Goal: Feedback & Contribution: Leave review/rating

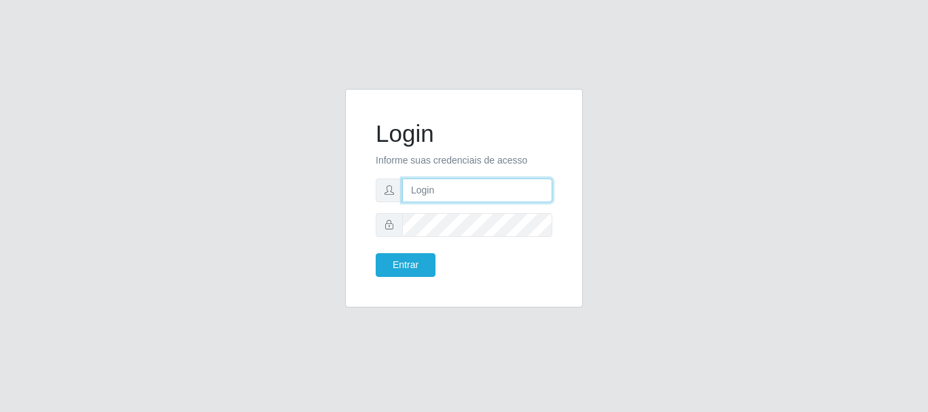
click at [461, 180] on input "text" at bounding box center [477, 191] width 150 height 24
type input "[EMAIL_ADDRESS][DOMAIN_NAME]"
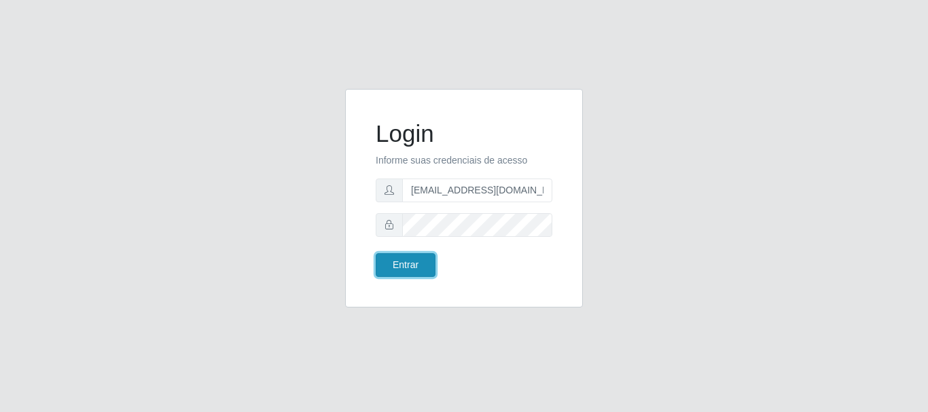
click at [414, 262] on button "Entrar" at bounding box center [406, 265] width 60 height 24
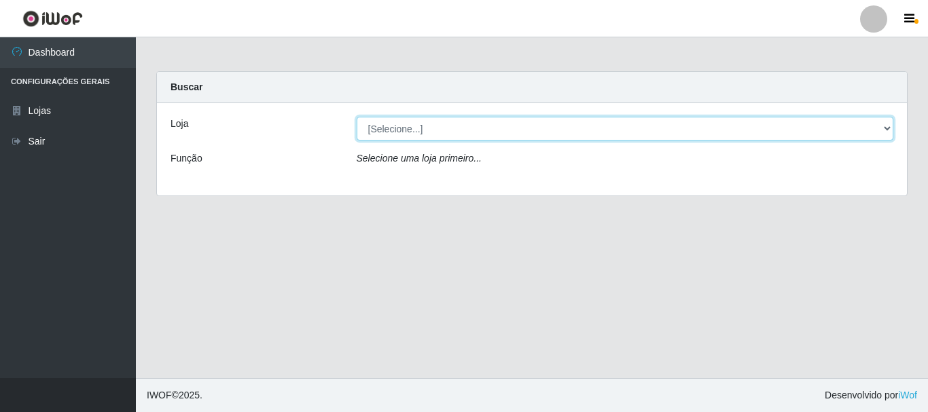
click at [357, 117] on select "[Selecione...] Super Show - [PERSON_NAME]" at bounding box center [625, 129] width 537 height 24
select select "120"
click option "Super Show - [PERSON_NAME]" at bounding box center [0, 0] width 0 height 0
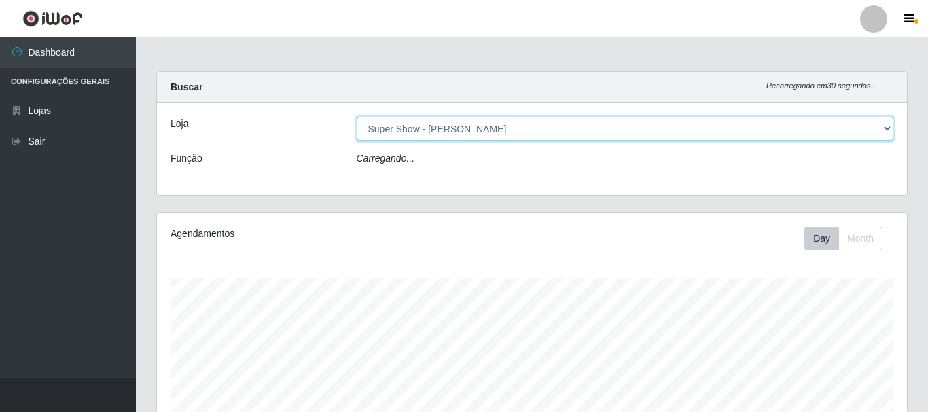
scroll to position [282, 750]
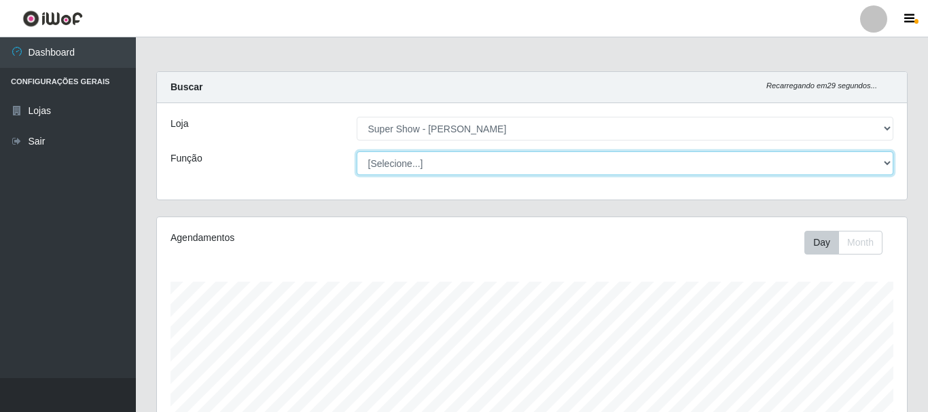
click at [357, 151] on select "[Selecione...] ASG Auxiliar de Estacionamento Balconista Embalador Embalador + …" at bounding box center [625, 163] width 537 height 24
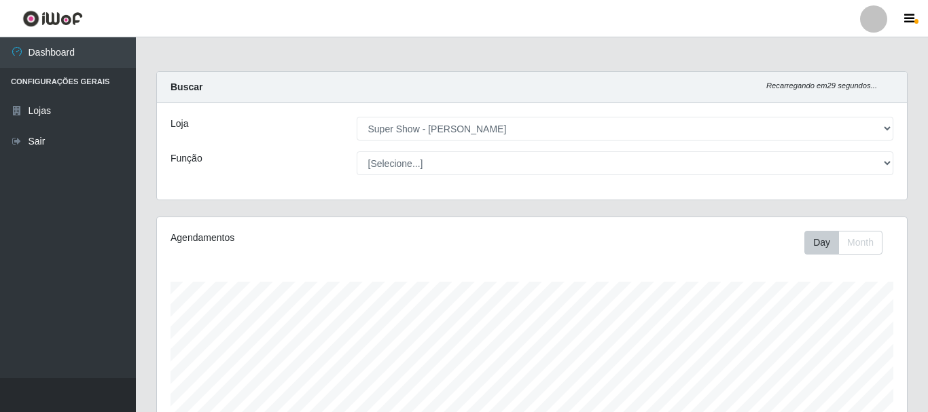
drag, startPoint x: 404, startPoint y: 170, endPoint x: 342, endPoint y: 153, distance: 64.9
click at [342, 153] on div "Função" at bounding box center [253, 163] width 186 height 24
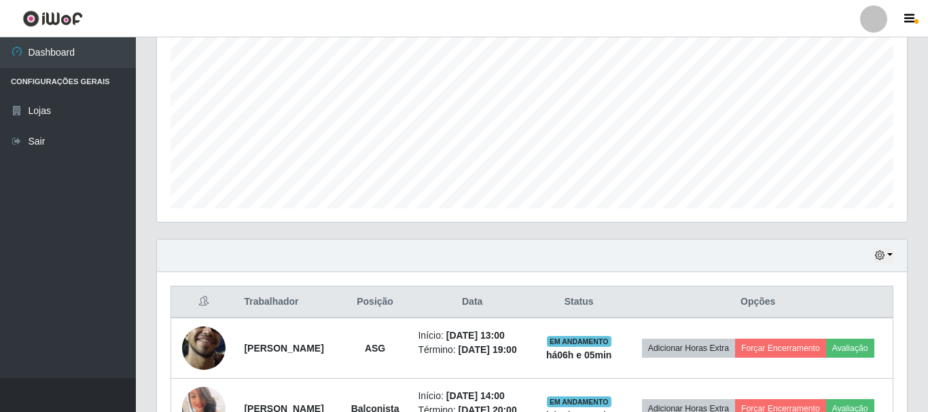
scroll to position [389, 0]
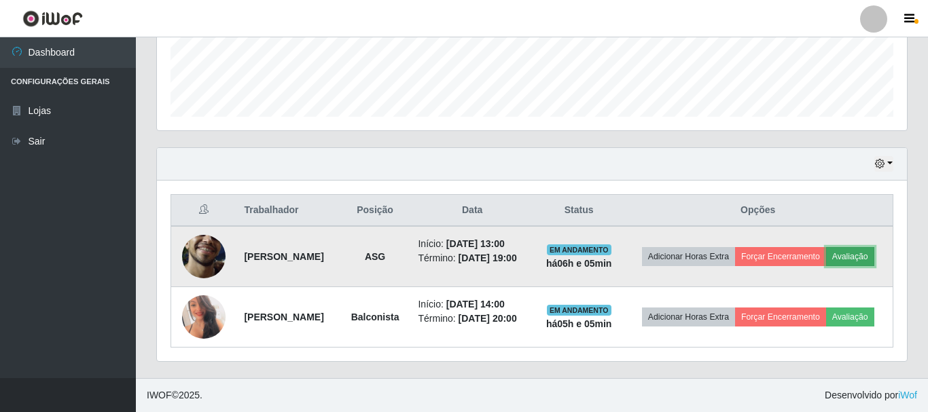
click at [826, 255] on button "Avaliação" at bounding box center [850, 256] width 48 height 19
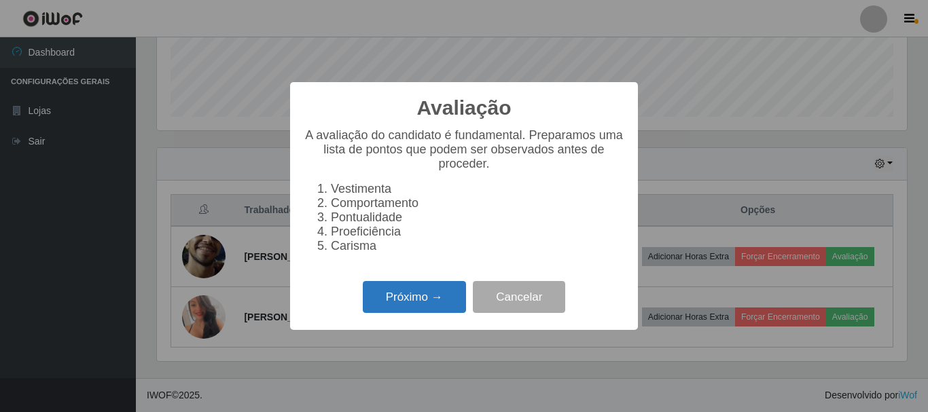
click at [429, 299] on button "Próximo →" at bounding box center [414, 297] width 103 height 32
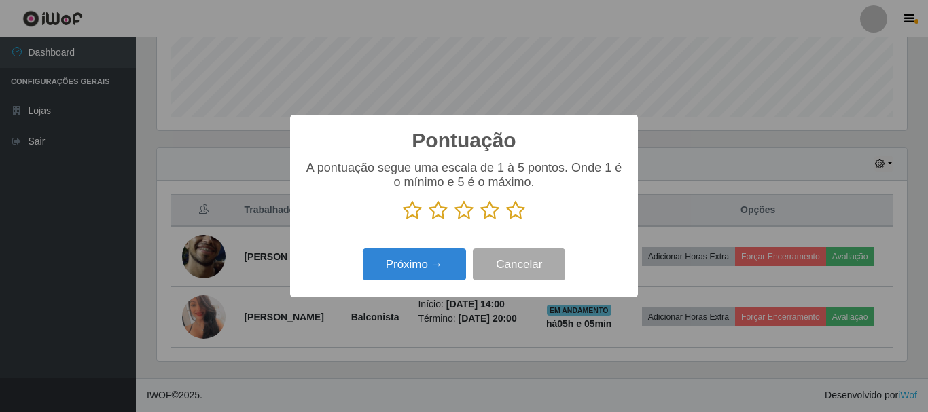
drag, startPoint x: 520, startPoint y: 206, endPoint x: 488, endPoint y: 224, distance: 36.5
click at [520, 207] on icon at bounding box center [515, 210] width 19 height 20
click at [506, 221] on input "radio" at bounding box center [506, 221] width 0 height 0
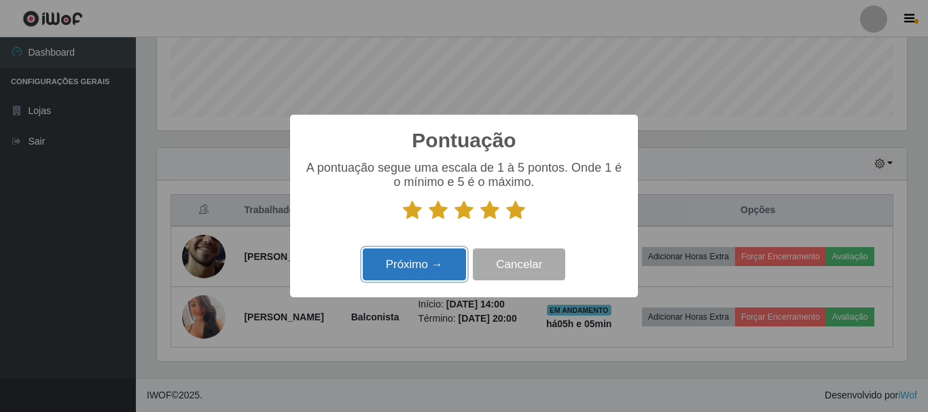
click at [435, 256] on button "Próximo →" at bounding box center [414, 265] width 103 height 32
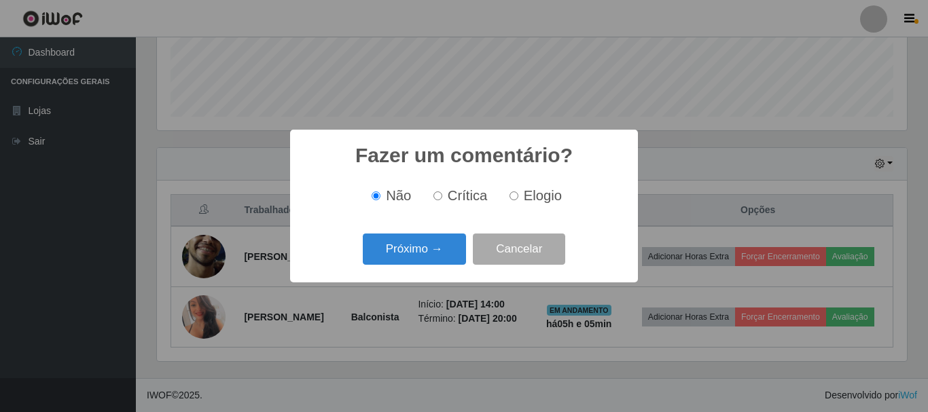
click at [514, 196] on input "Elogio" at bounding box center [513, 196] width 9 height 9
radio input "true"
click at [450, 256] on button "Próximo →" at bounding box center [414, 250] width 103 height 32
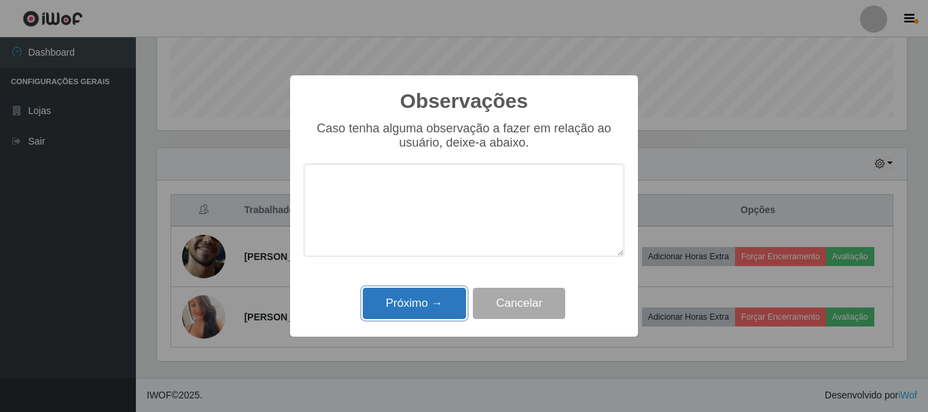
click at [444, 307] on button "Próximo →" at bounding box center [414, 304] width 103 height 32
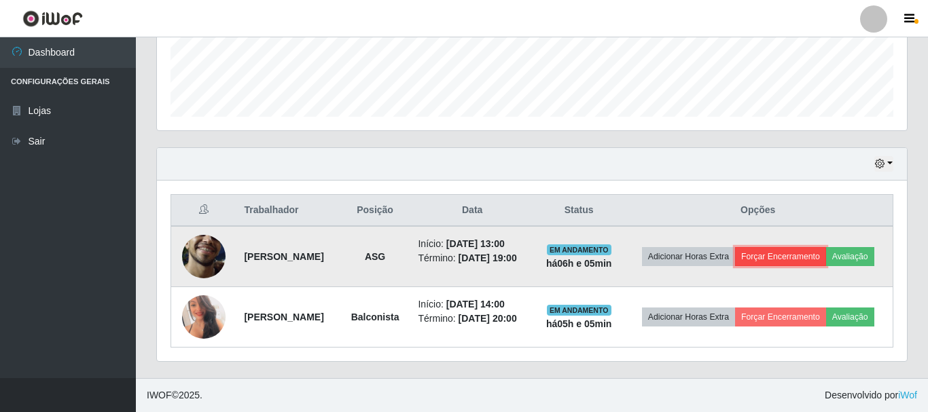
click at [803, 247] on button "Forçar Encerramento" at bounding box center [780, 256] width 91 height 19
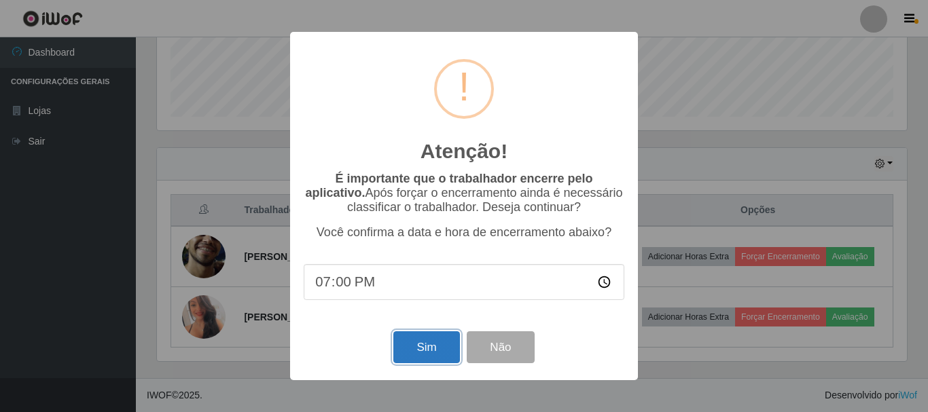
click at [408, 353] on button "Sim" at bounding box center [426, 347] width 66 height 32
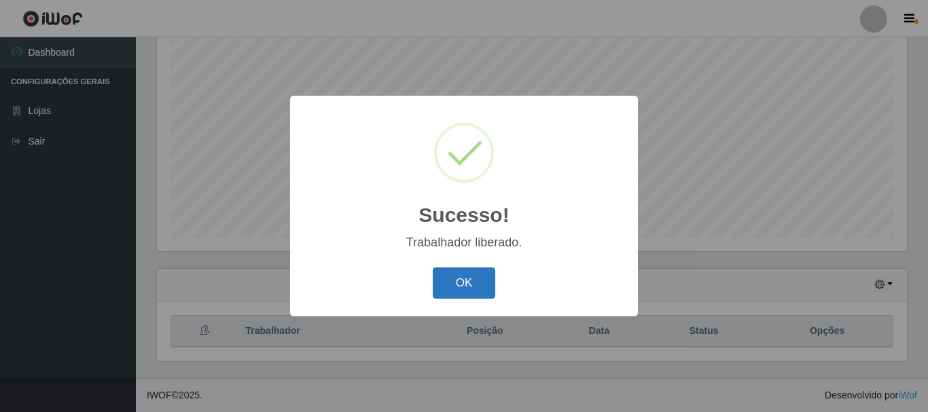
scroll to position [248, 0]
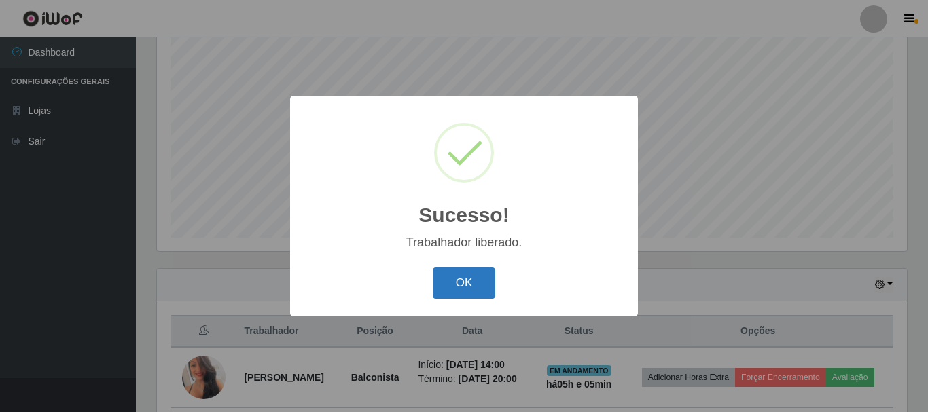
click at [460, 278] on button "OK" at bounding box center [464, 284] width 63 height 32
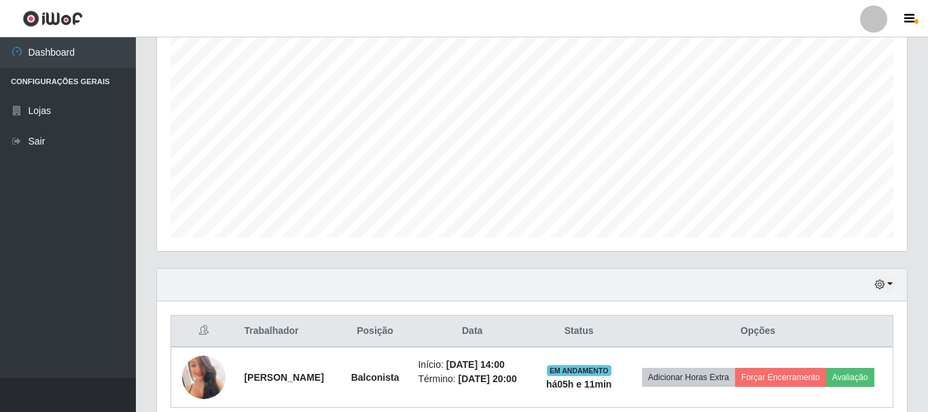
scroll to position [179, 0]
